Goal: Information Seeking & Learning: Learn about a topic

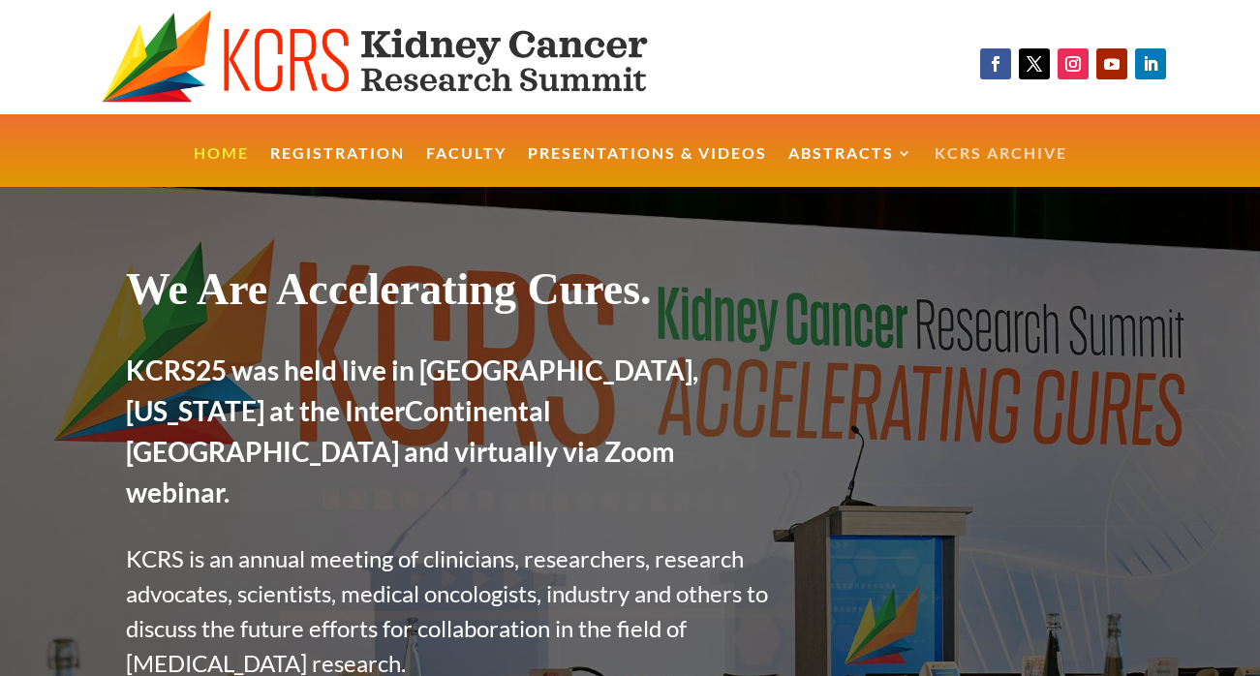
click at [972, 157] on link "KCRS Archive" at bounding box center [1001, 167] width 133 height 42
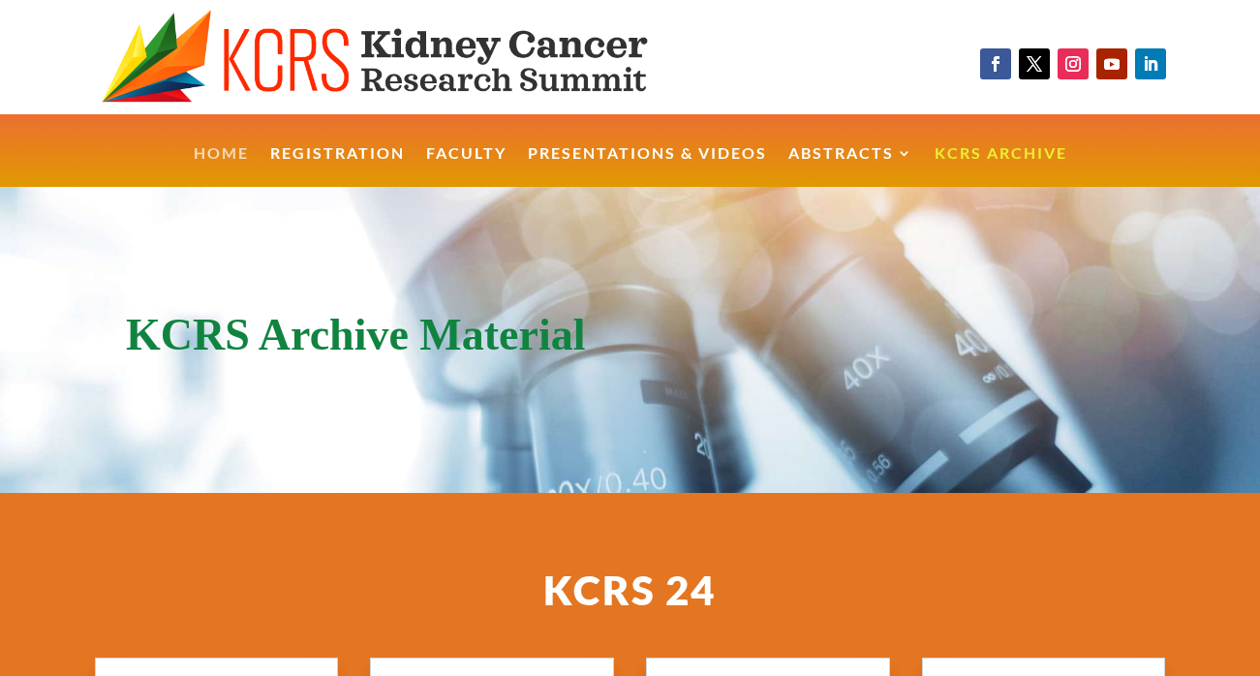
click at [231, 155] on link "Home" at bounding box center [221, 167] width 55 height 42
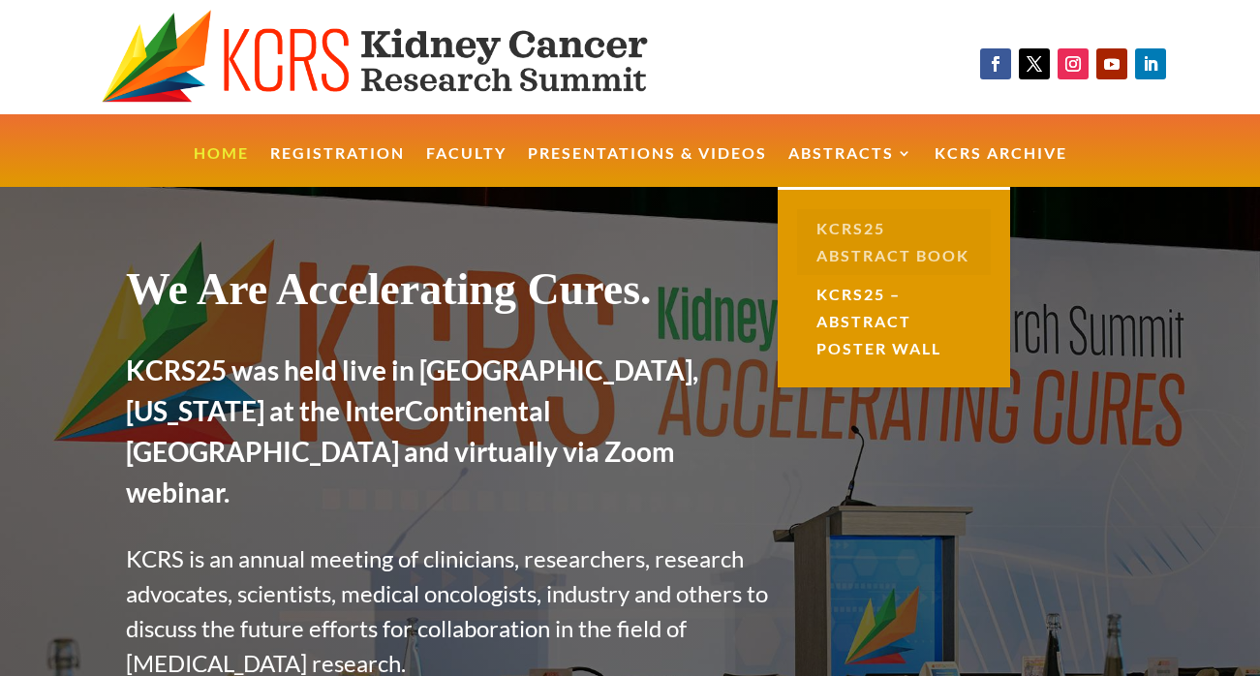
click at [864, 261] on link "KCRS25 Abstract Book" at bounding box center [894, 242] width 194 height 66
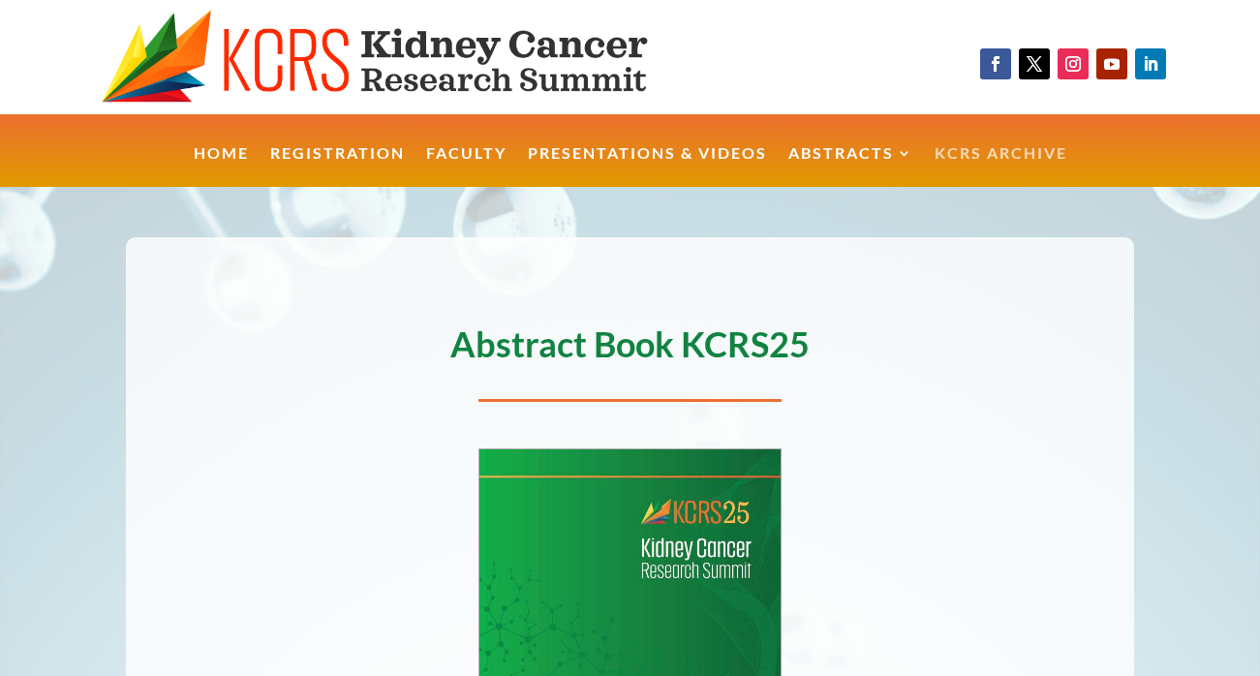
click at [1018, 159] on link "KCRS Archive" at bounding box center [1001, 167] width 133 height 42
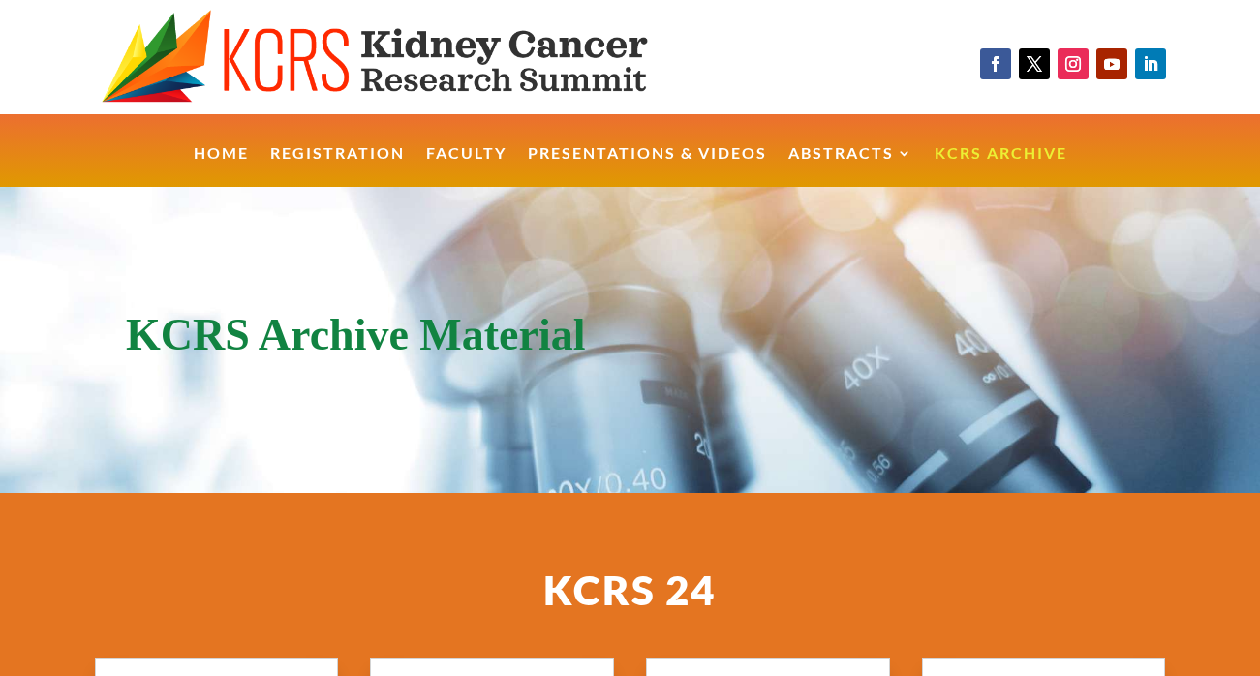
scroll to position [8, 0]
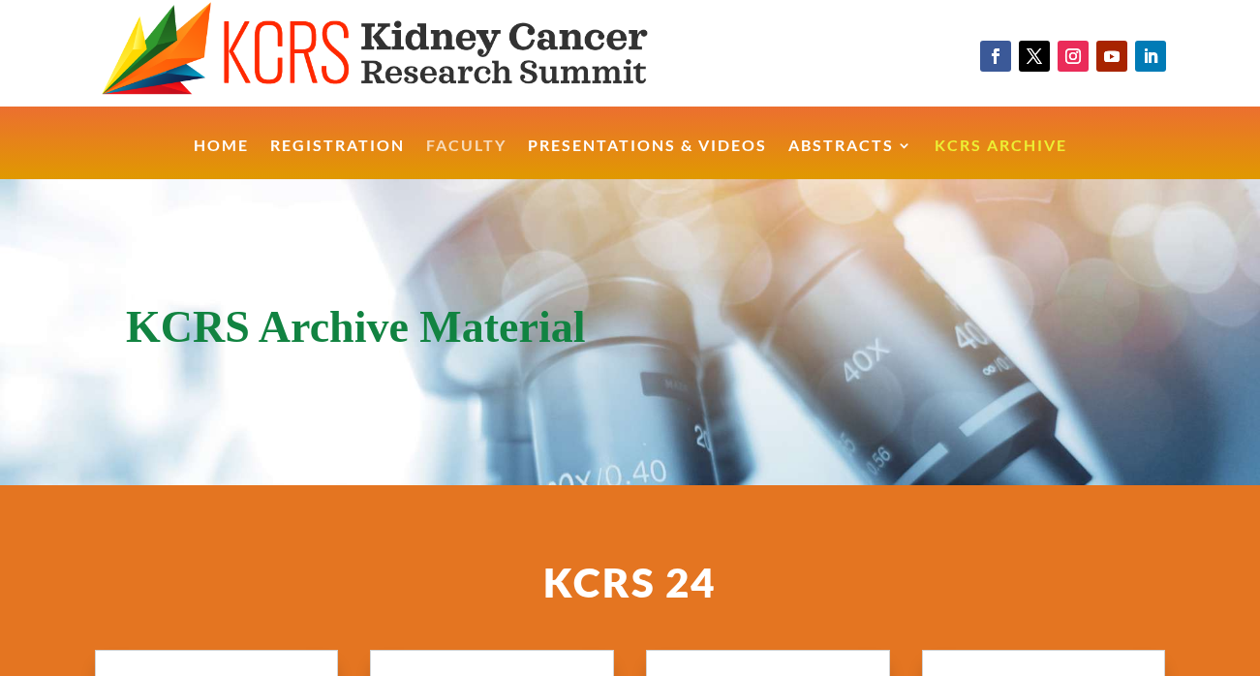
click at [458, 148] on link "Faculty" at bounding box center [466, 160] width 80 height 42
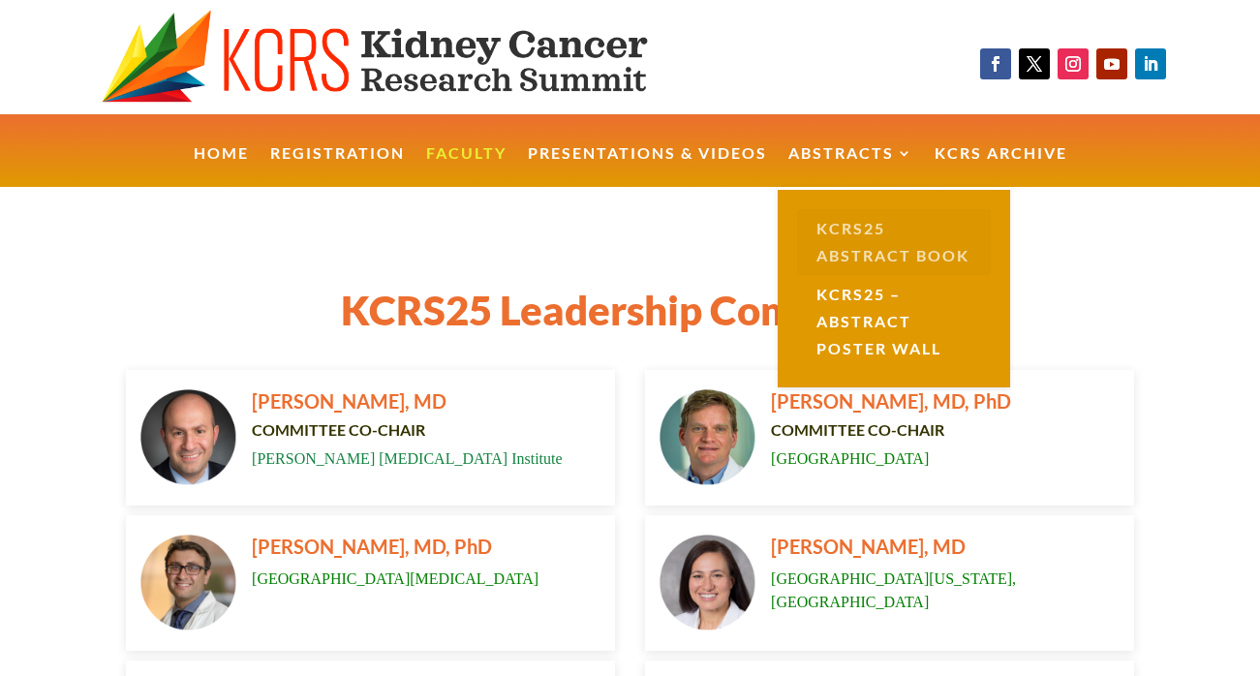
click at [838, 229] on link "KCRS25 Abstract Book" at bounding box center [894, 242] width 194 height 66
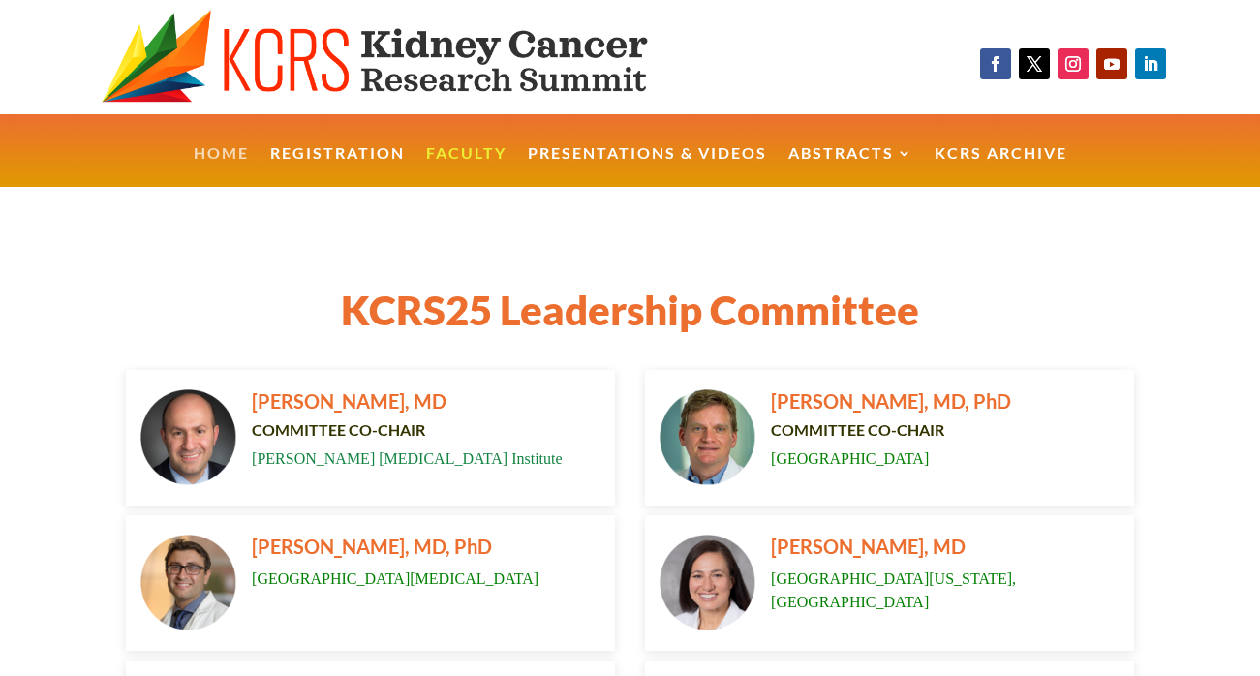
click at [235, 146] on link "Home" at bounding box center [221, 167] width 55 height 42
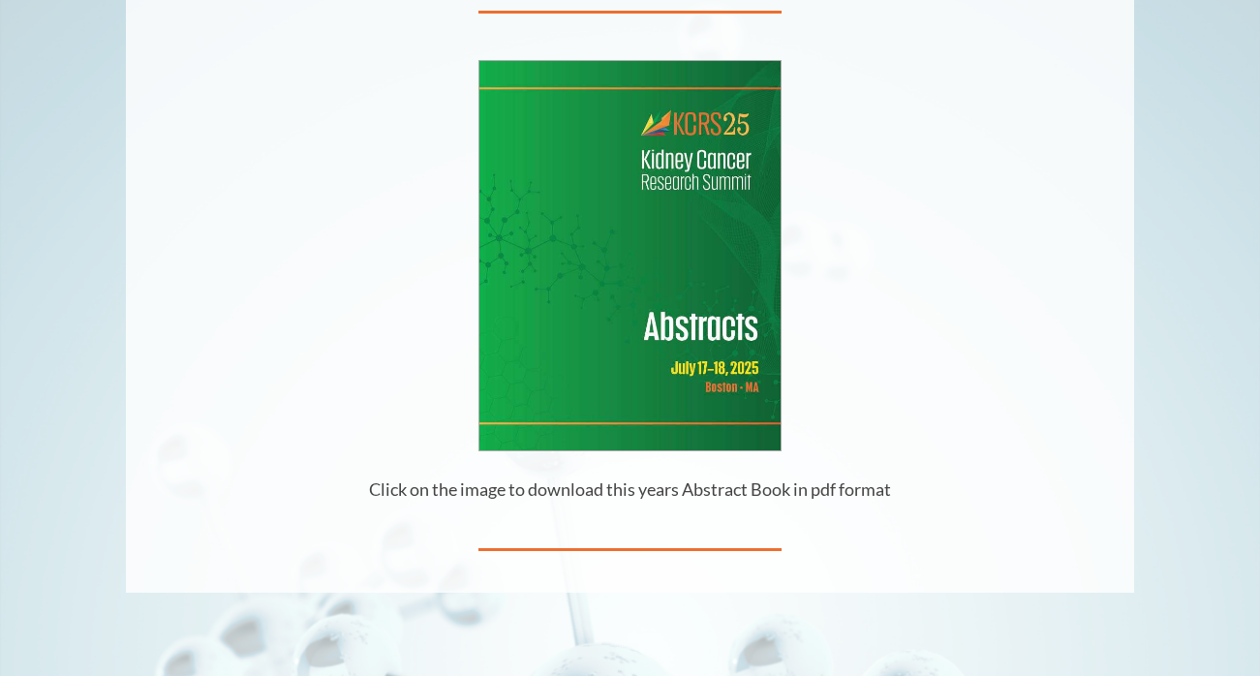
scroll to position [388, 0]
click at [516, 269] on img at bounding box center [630, 255] width 300 height 388
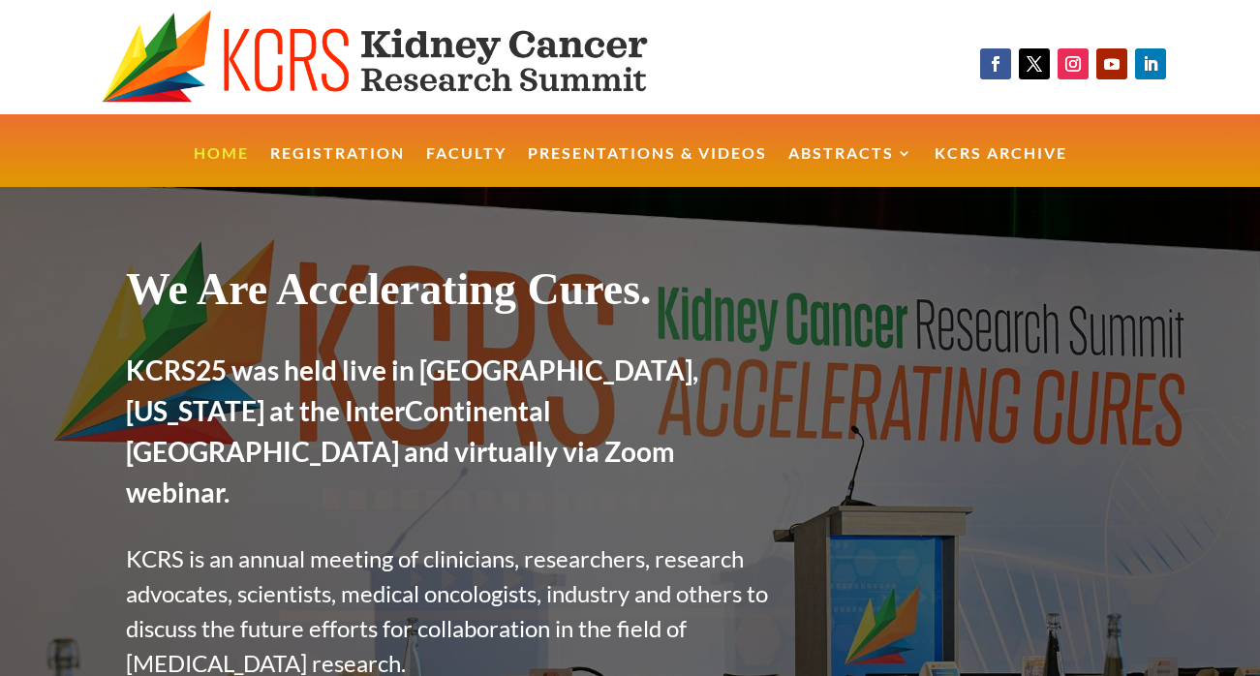
click at [252, 419] on h2 "KCRS25 was held live in Boston, Massachusetts at the InterContinental Boston an…" at bounding box center [453, 436] width 654 height 172
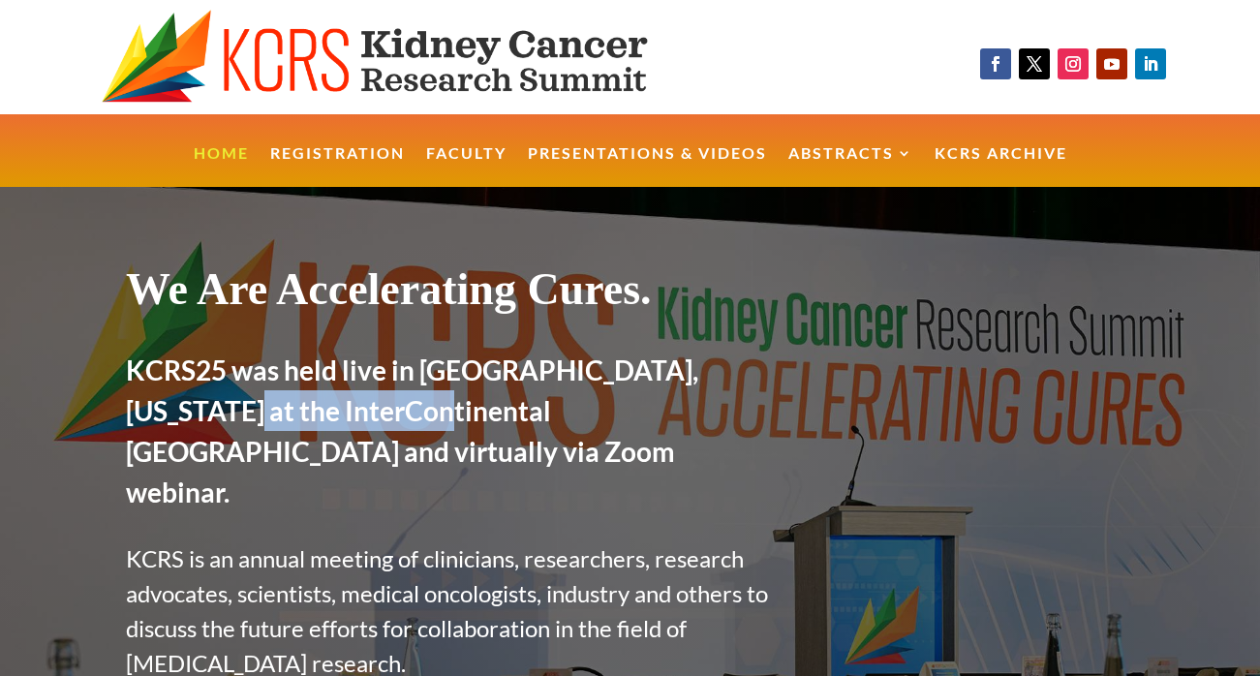
copy h2 "InterContinental"
